Goal: Transaction & Acquisition: Purchase product/service

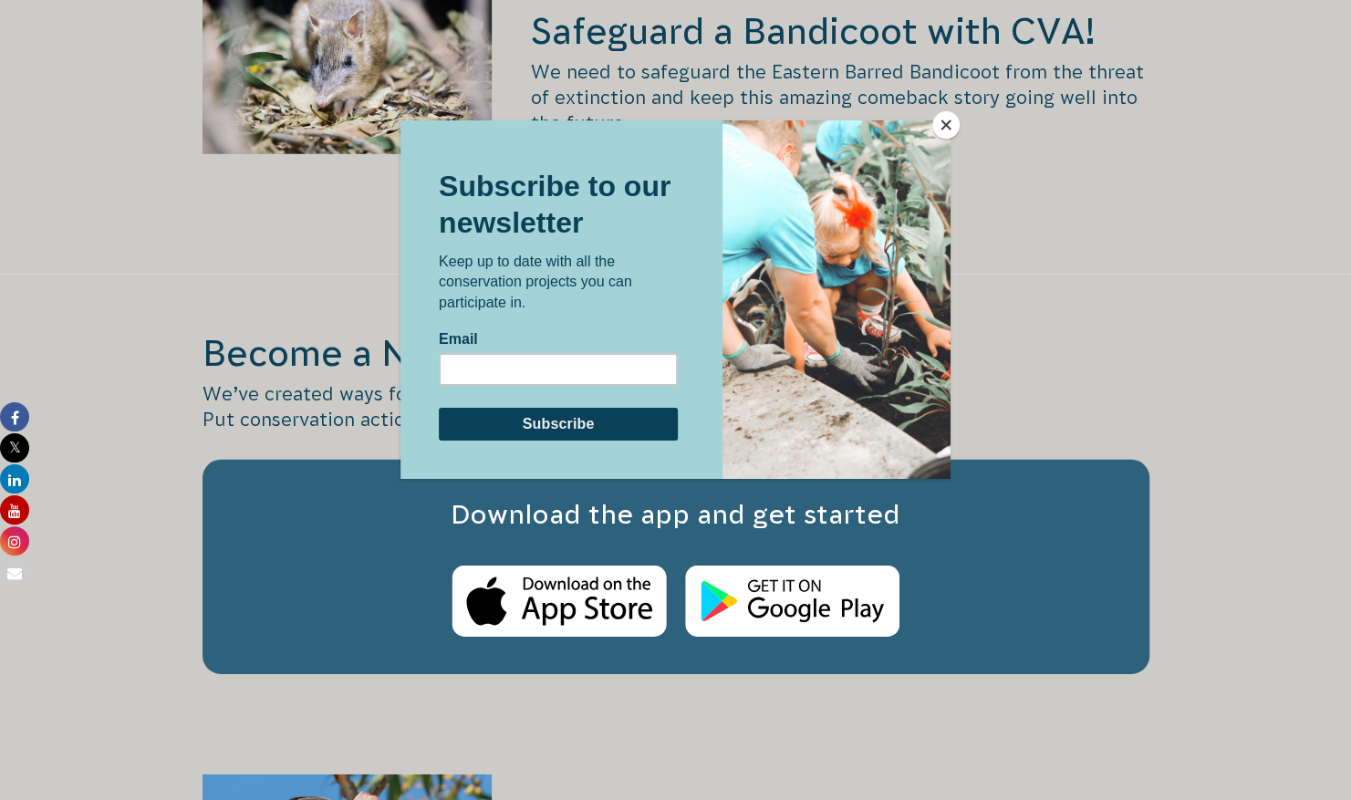
scroll to position [2932, 0]
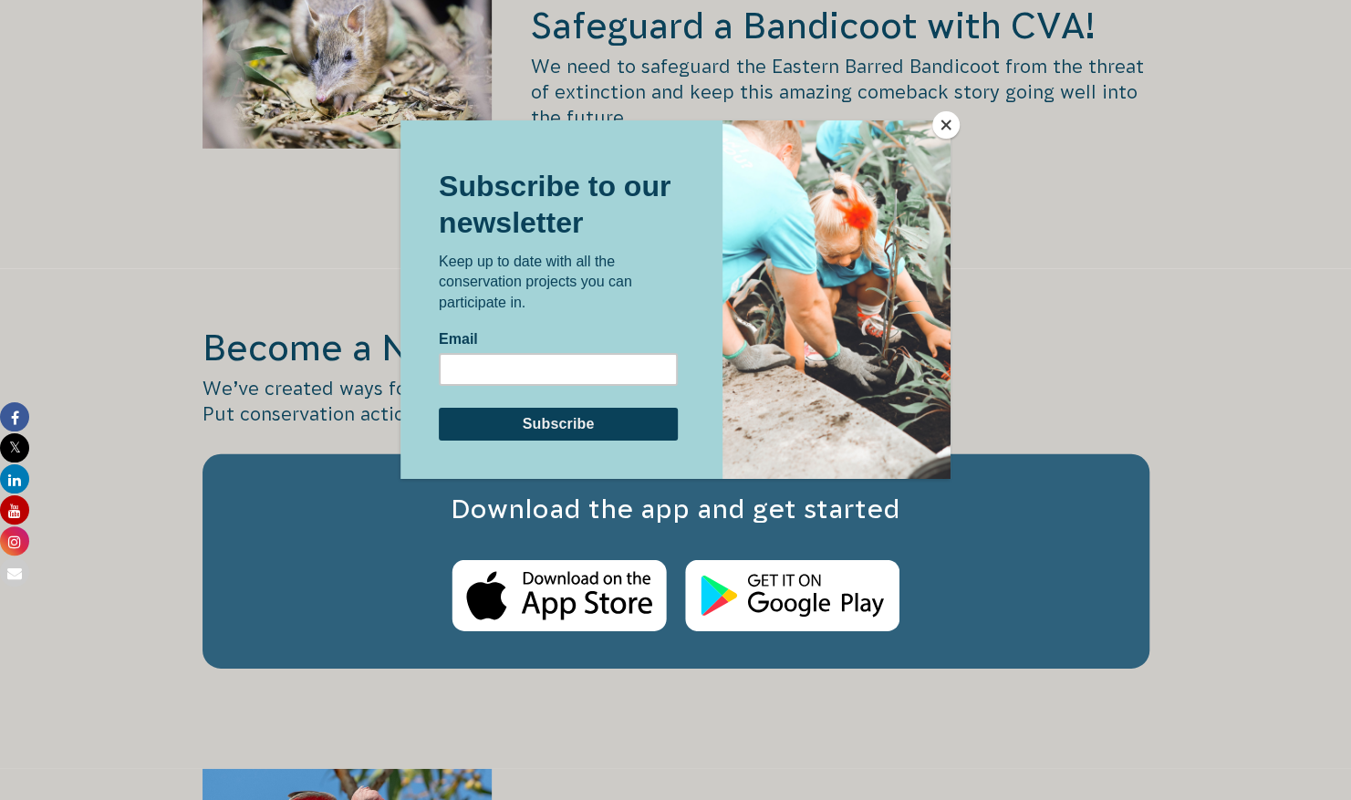
click at [944, 126] on button "Close" at bounding box center [945, 124] width 27 height 27
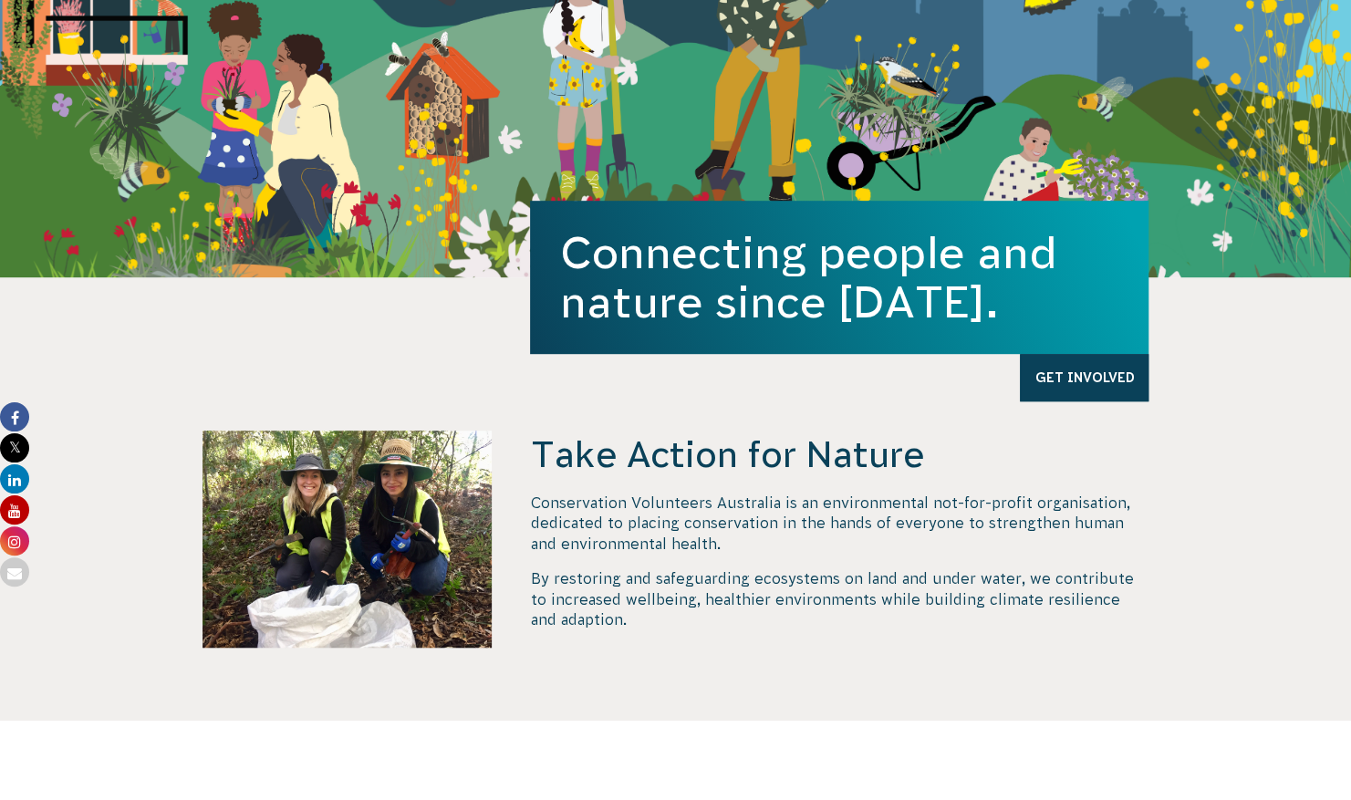
scroll to position [0, 0]
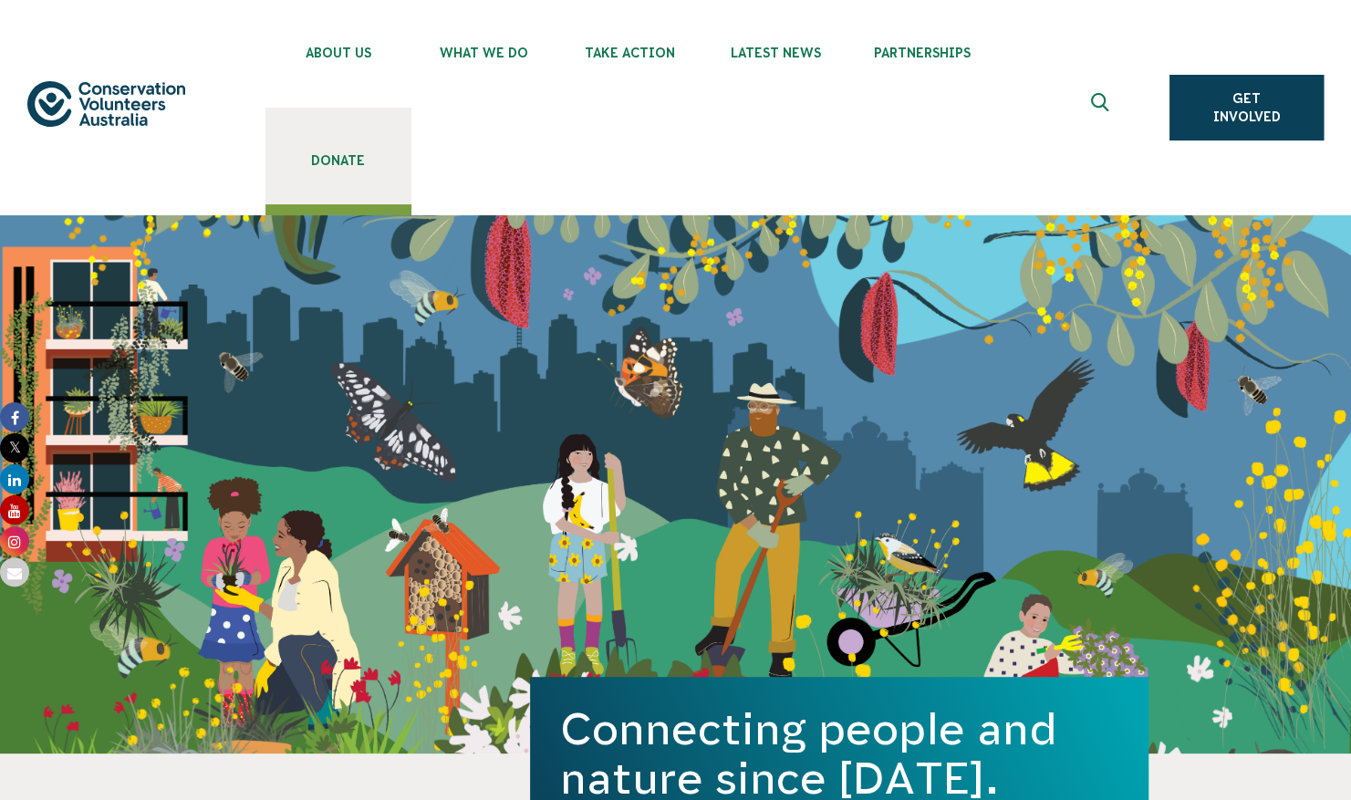
click at [361, 161] on span "Donate" at bounding box center [338, 160] width 146 height 15
drag, startPoint x: 0, startPoint y: 0, endPoint x: 346, endPoint y: 157, distance: 379.6
click at [346, 157] on span "Donate" at bounding box center [338, 160] width 146 height 15
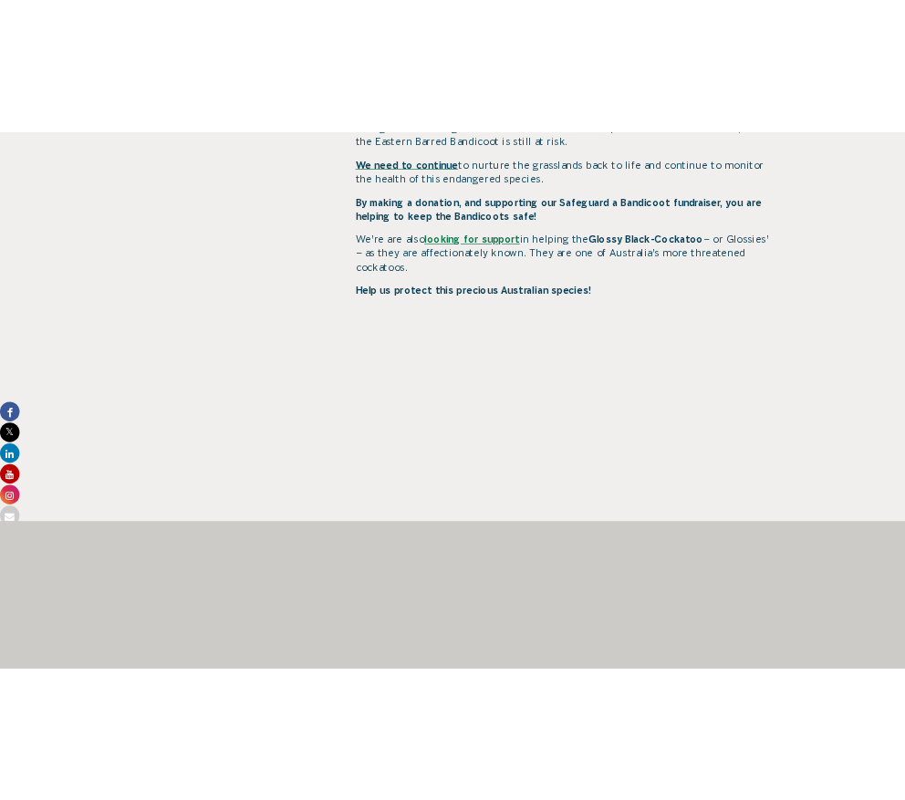
scroll to position [1050, 0]
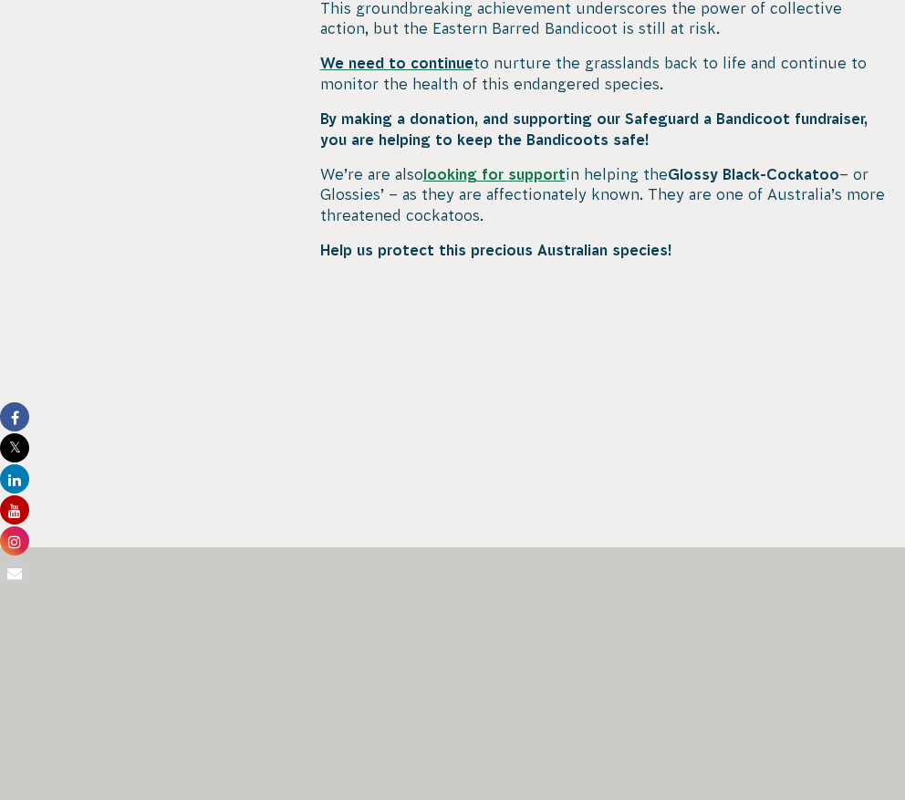
click at [671, 173] on p "We’re are also looking for support in helping the Glossy Black-Cockatoo – or Gl…" at bounding box center [604, 194] width 568 height 61
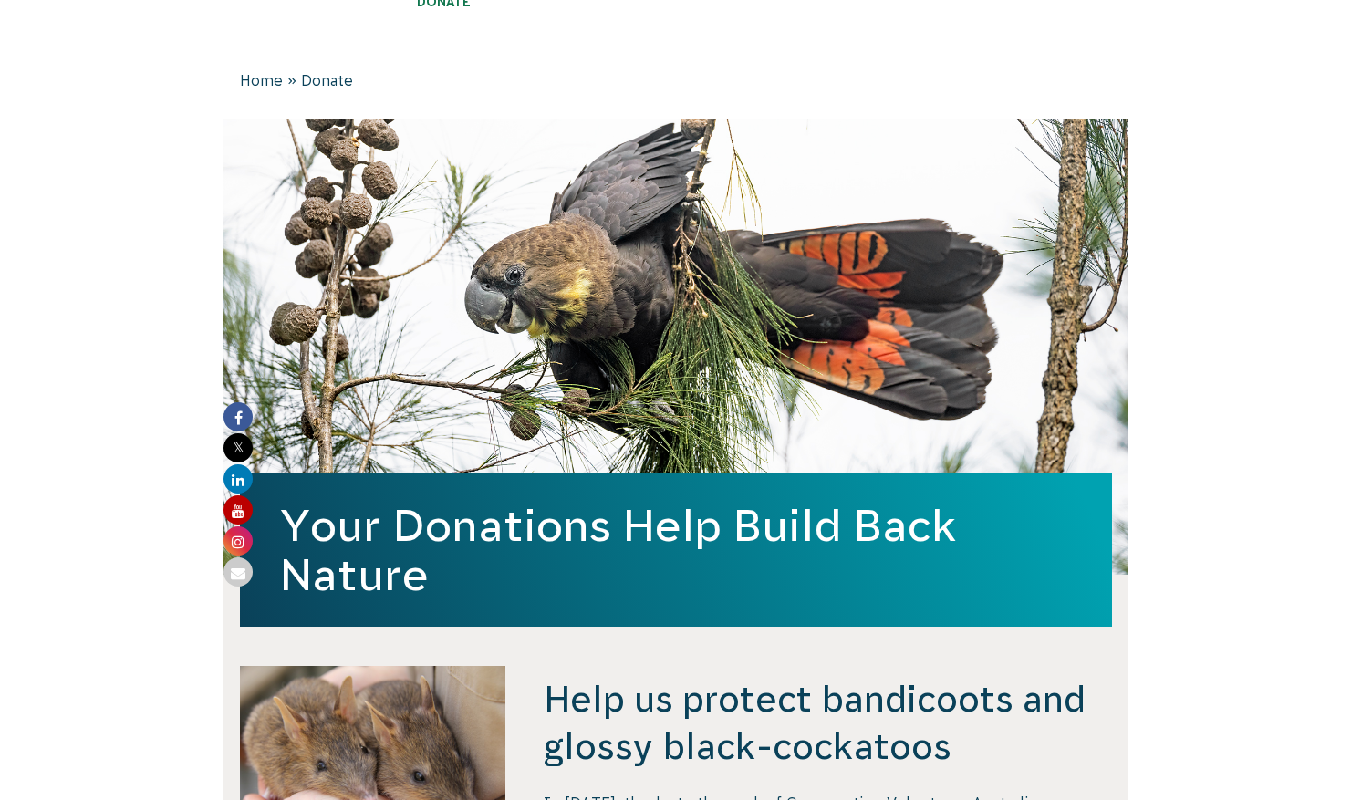
scroll to position [0, 0]
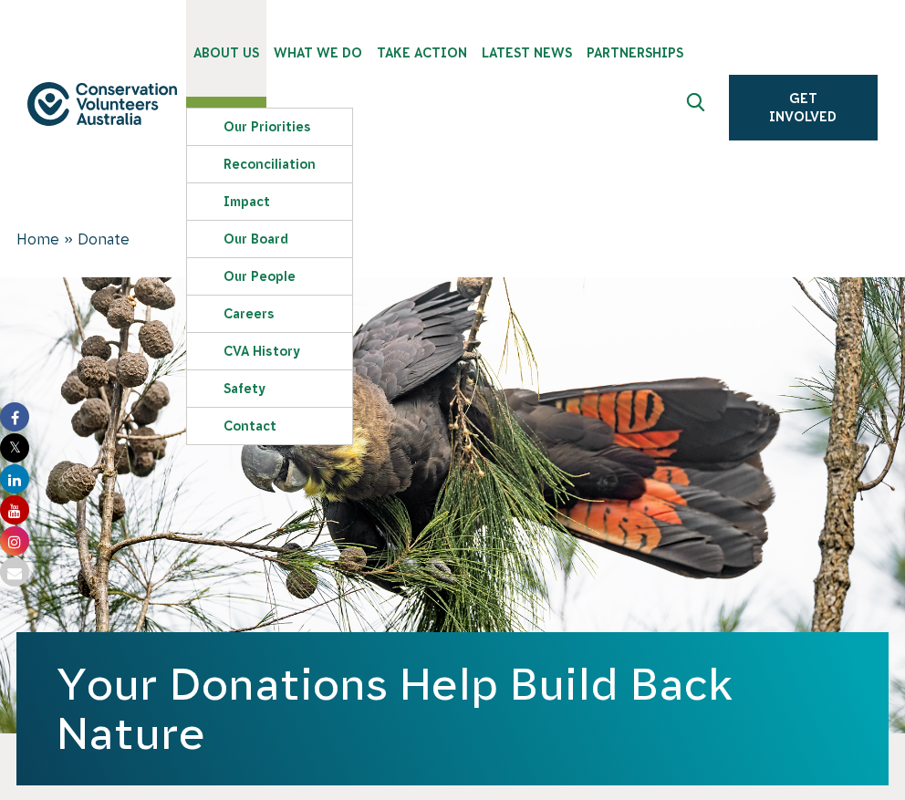
click at [246, 56] on span "About Us" at bounding box center [226, 53] width 66 height 15
click at [112, 113] on img at bounding box center [102, 104] width 150 height 44
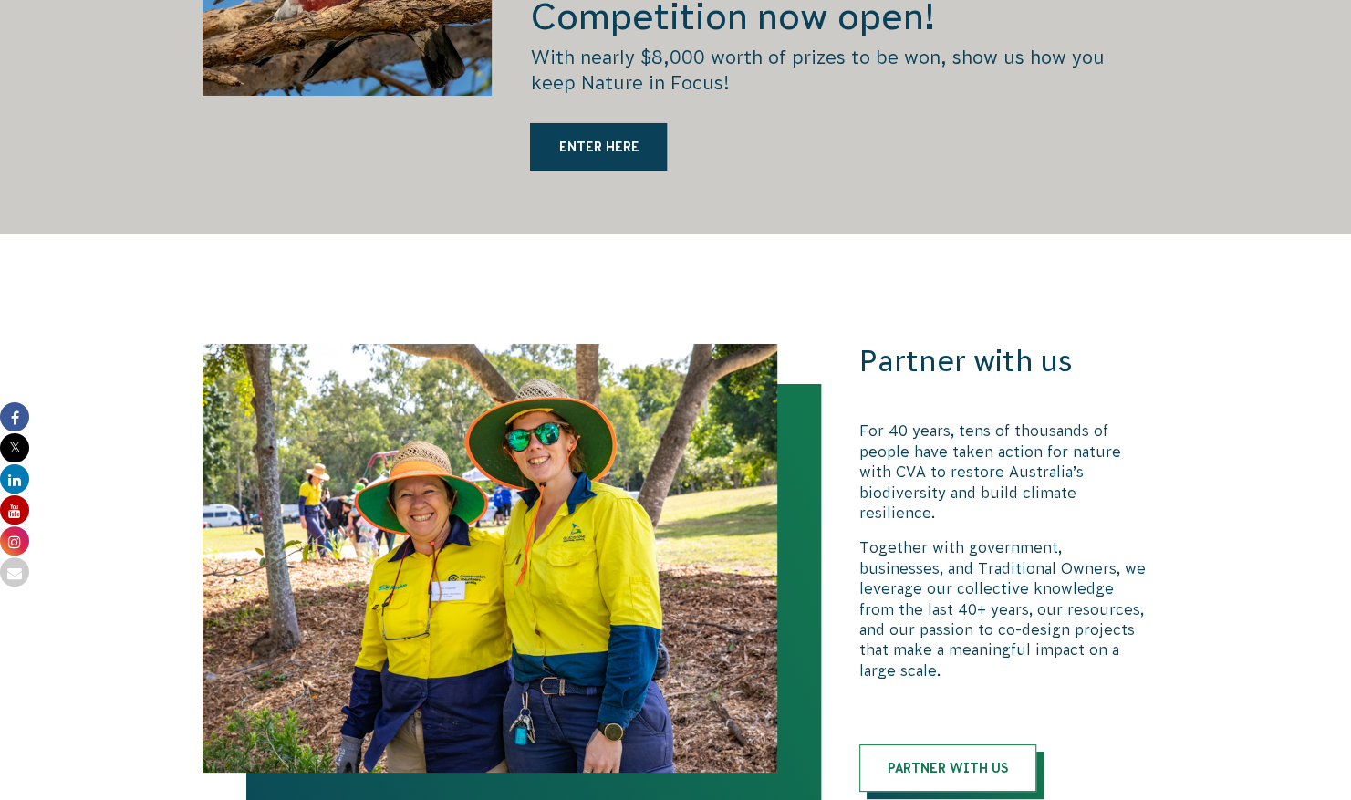
scroll to position [3734, 0]
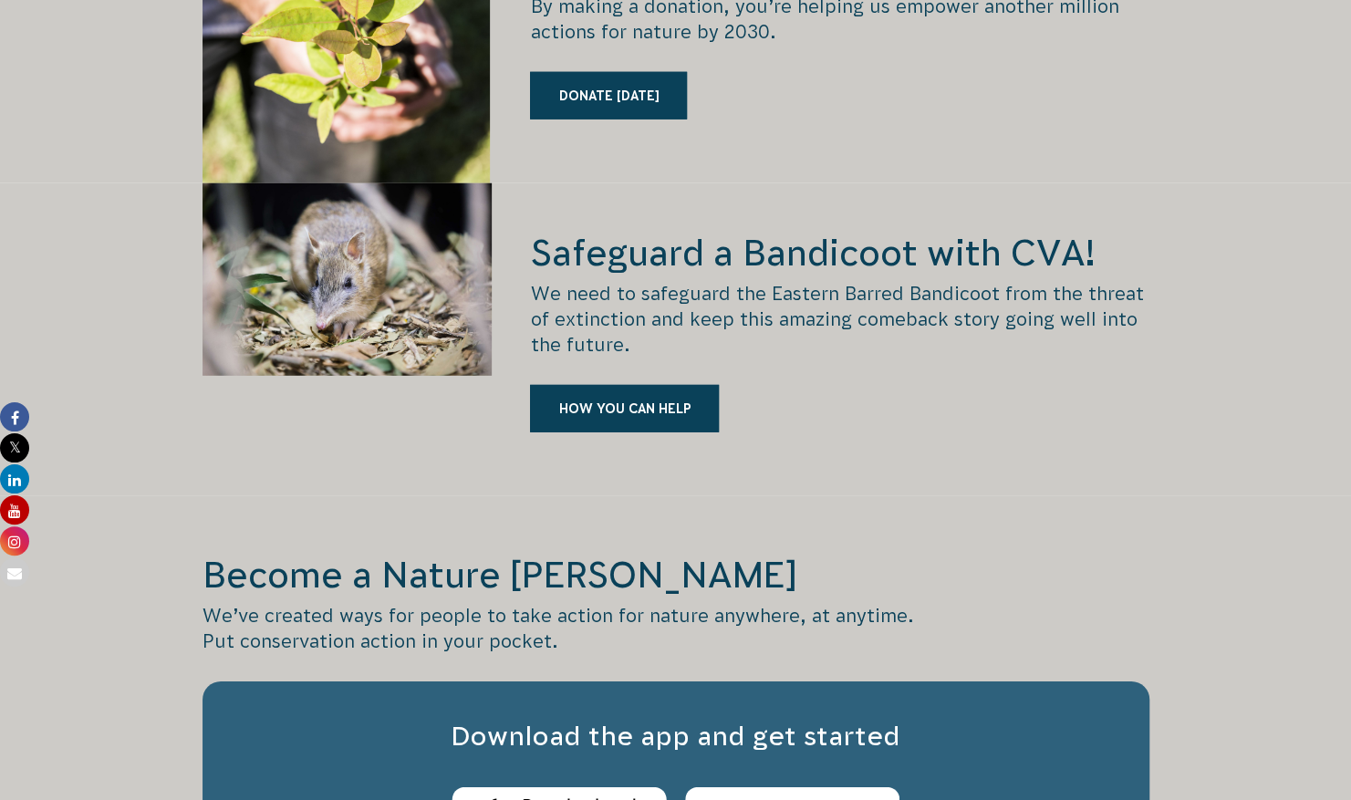
scroll to position [2960, 0]
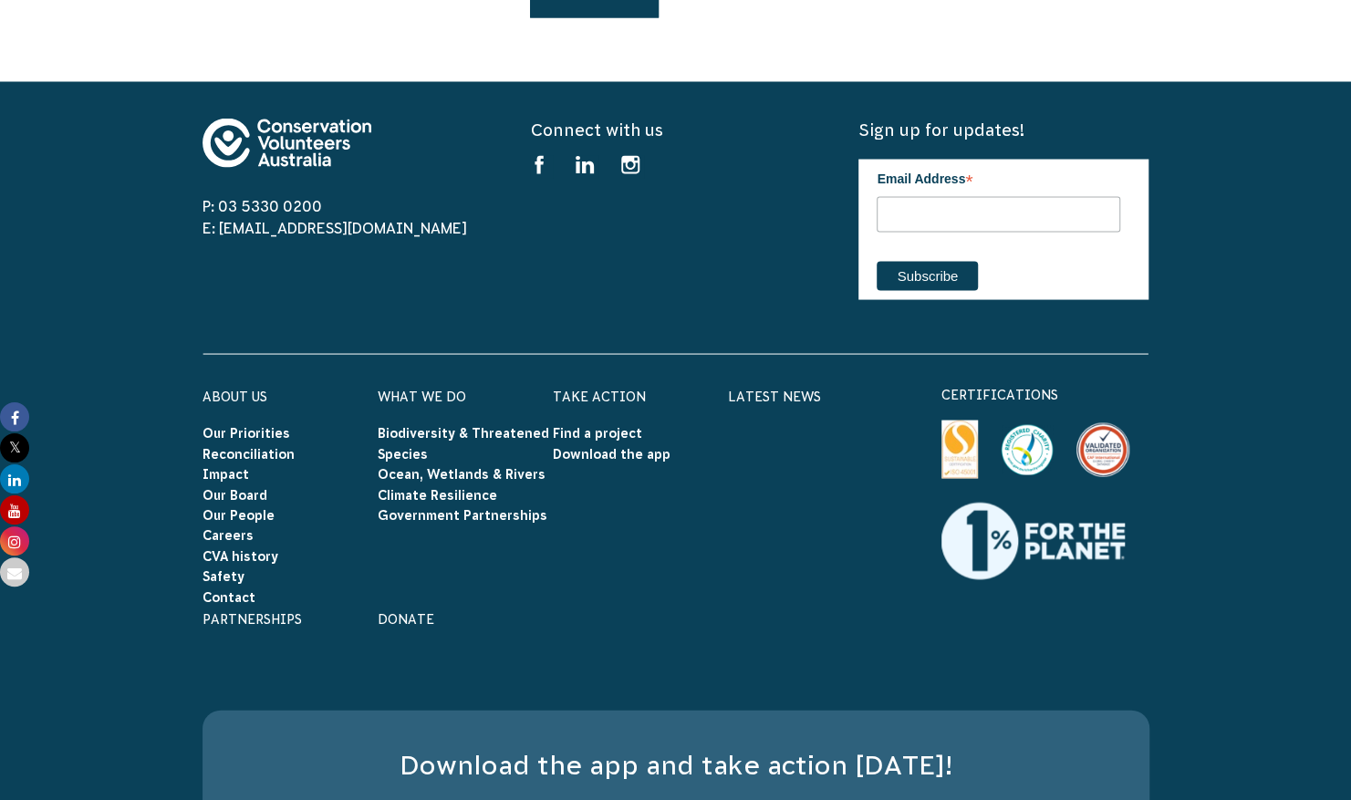
scroll to position [5988, 0]
